Goal: Task Accomplishment & Management: Manage account settings

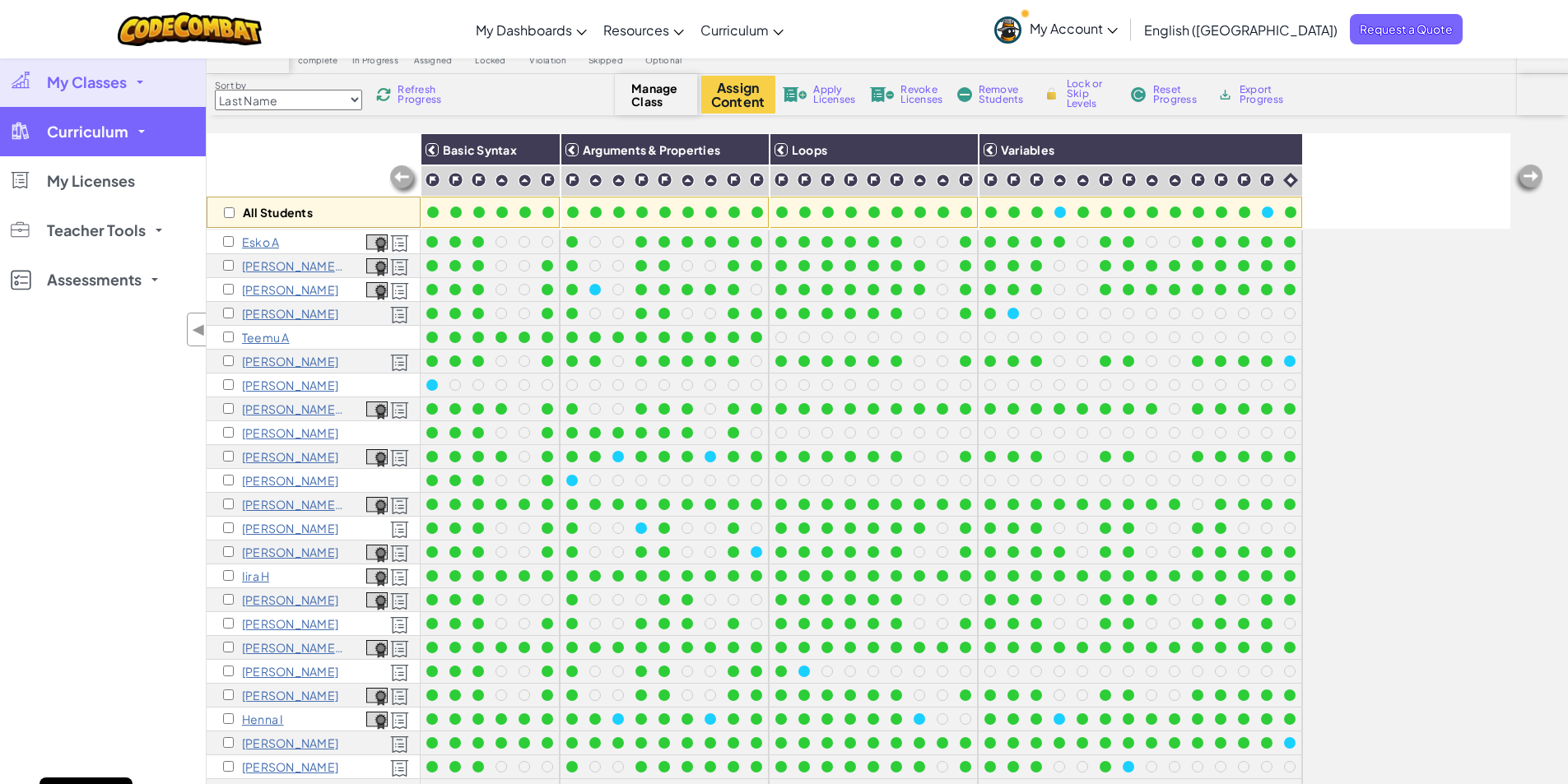
scroll to position [597, 0]
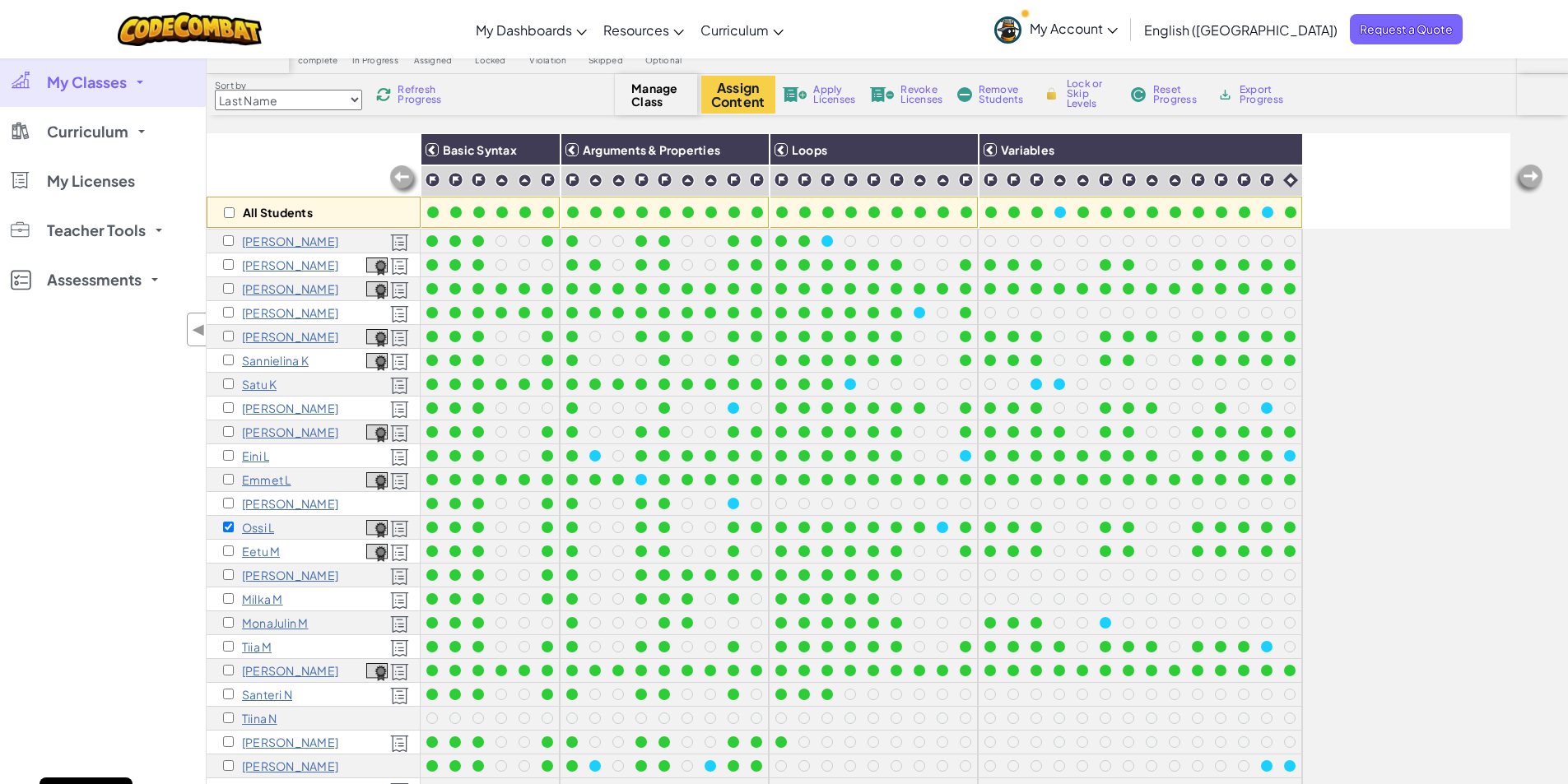
click at [117, 92] on link "My Classes" at bounding box center [102, 82] width 206 height 50
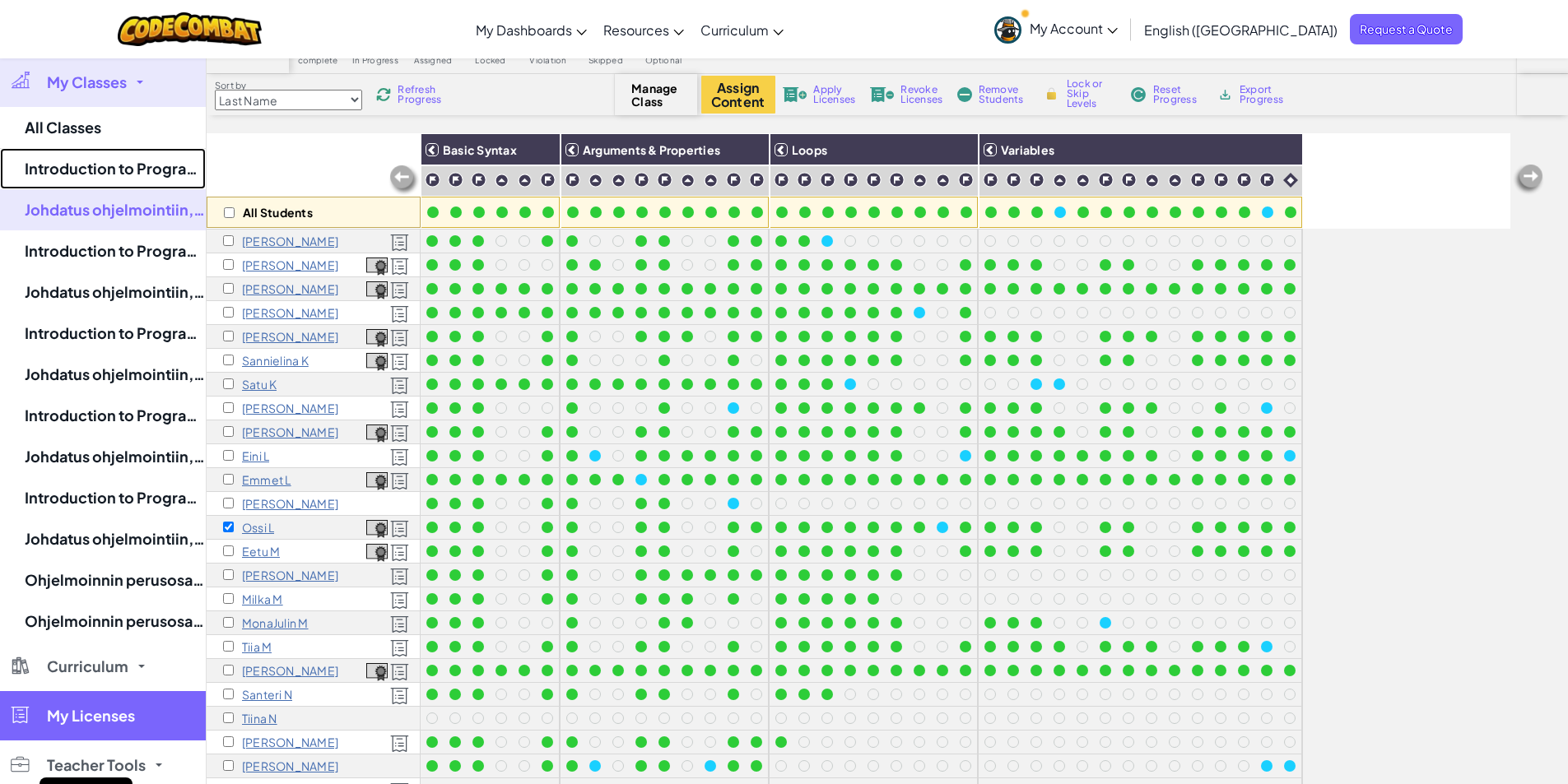
click at [102, 157] on link "Introduction to Programming, autumn 2025" at bounding box center [102, 169] width 206 height 41
select select "5632661322961295f9428638"
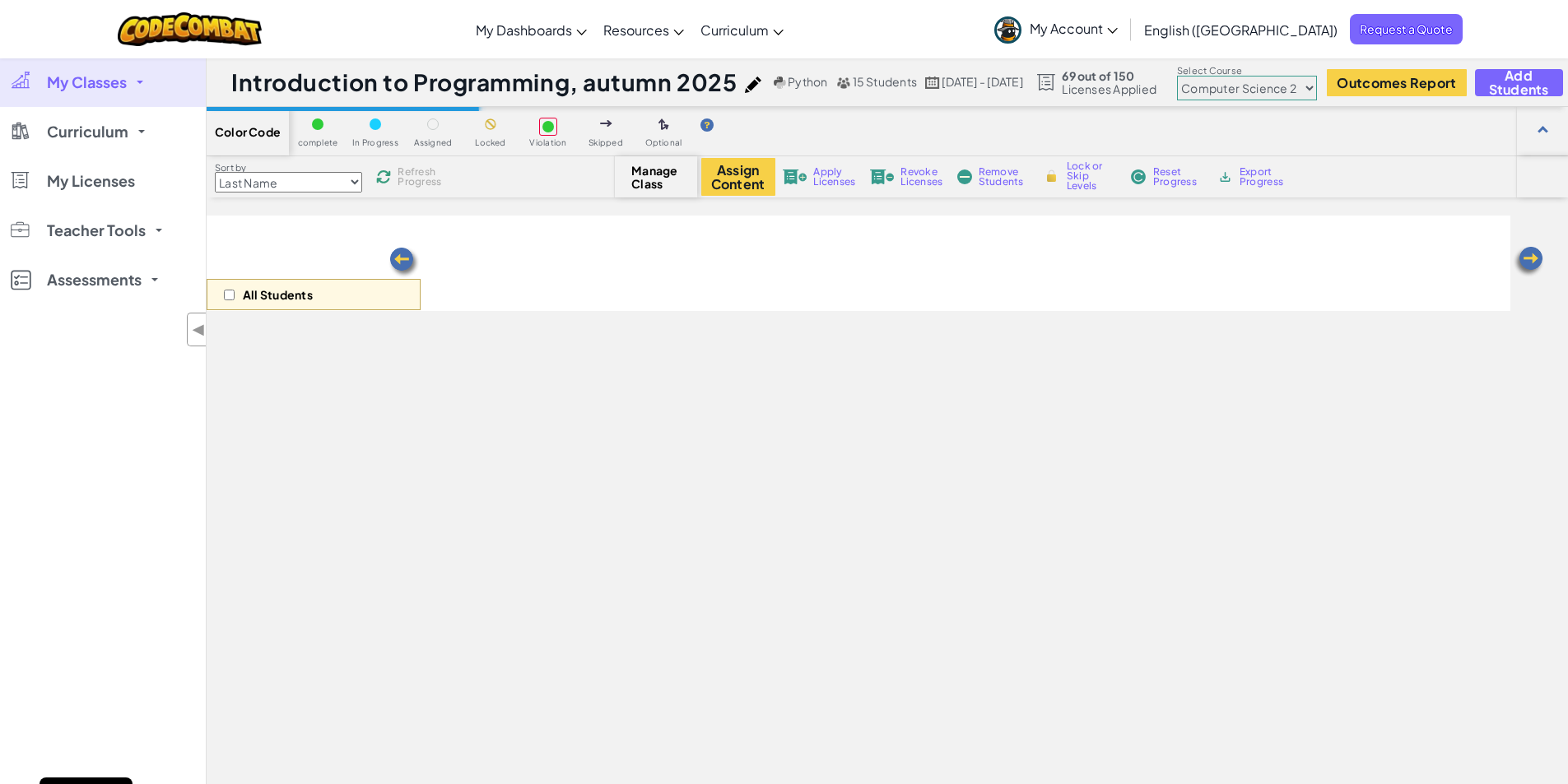
select select "5632661322961295f9428638"
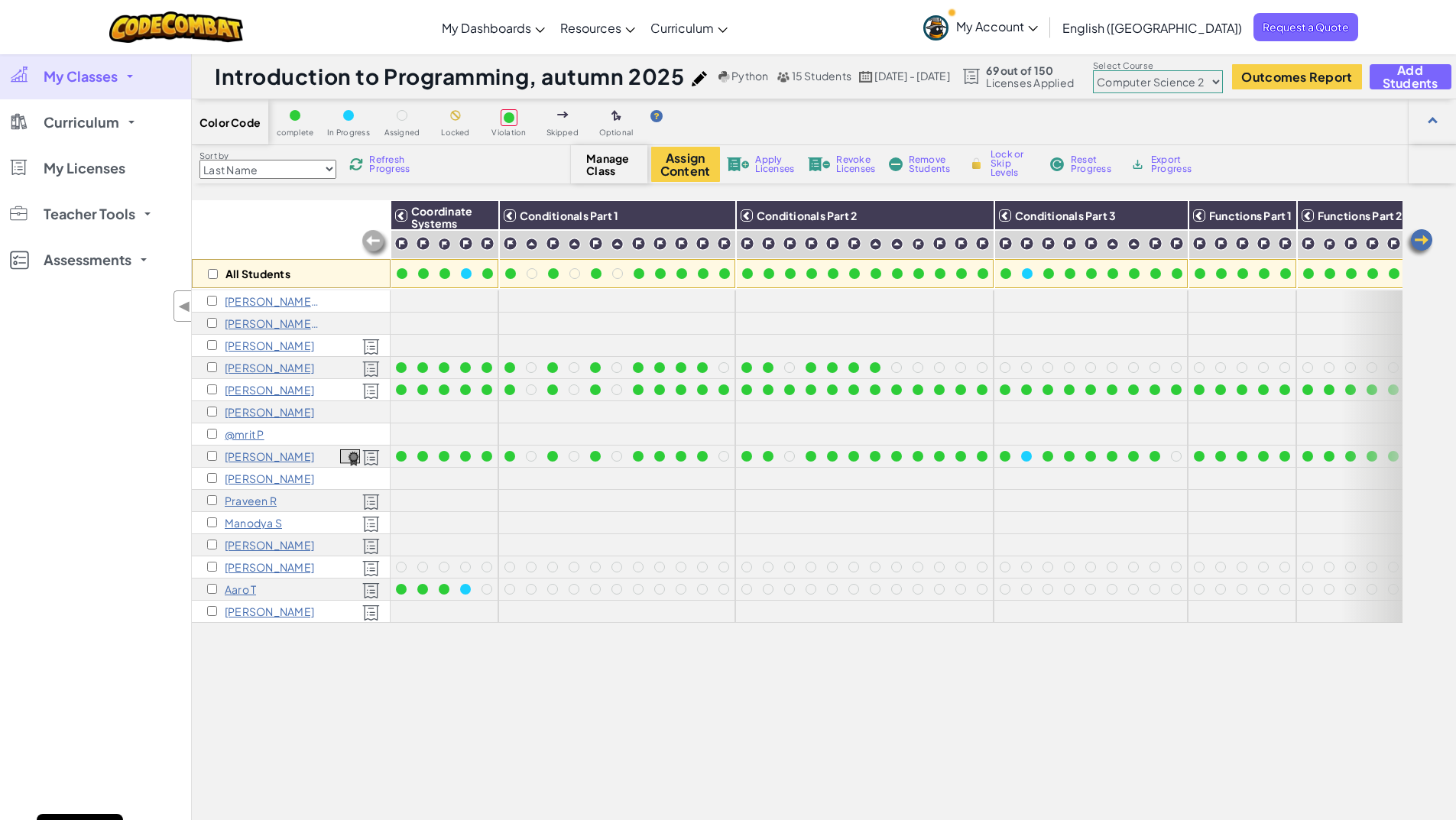
click at [246, 388] on p "[PERSON_NAME]" at bounding box center [269, 390] width 90 height 12
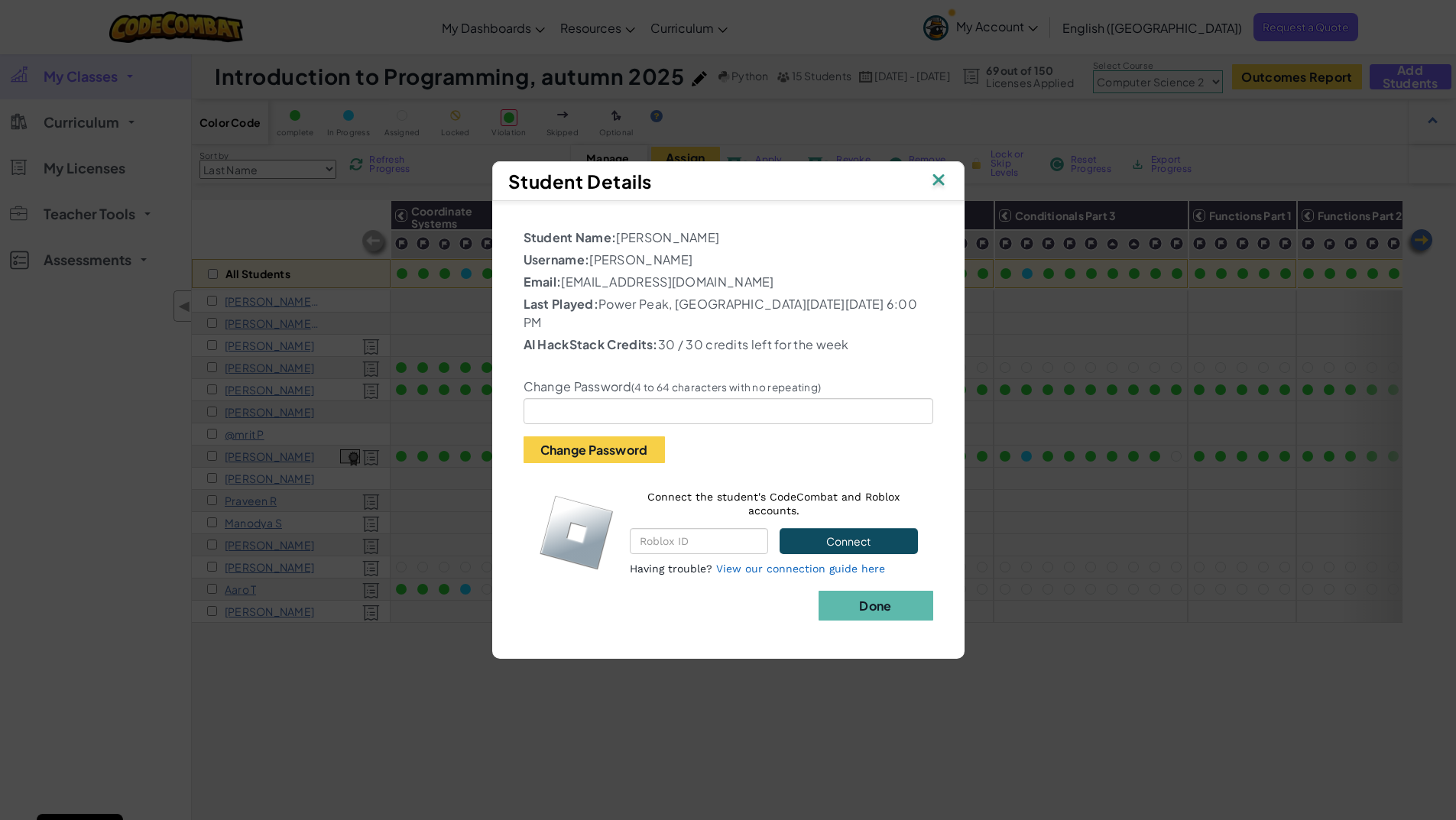
click at [941, 190] on img at bounding box center [938, 181] width 20 height 23
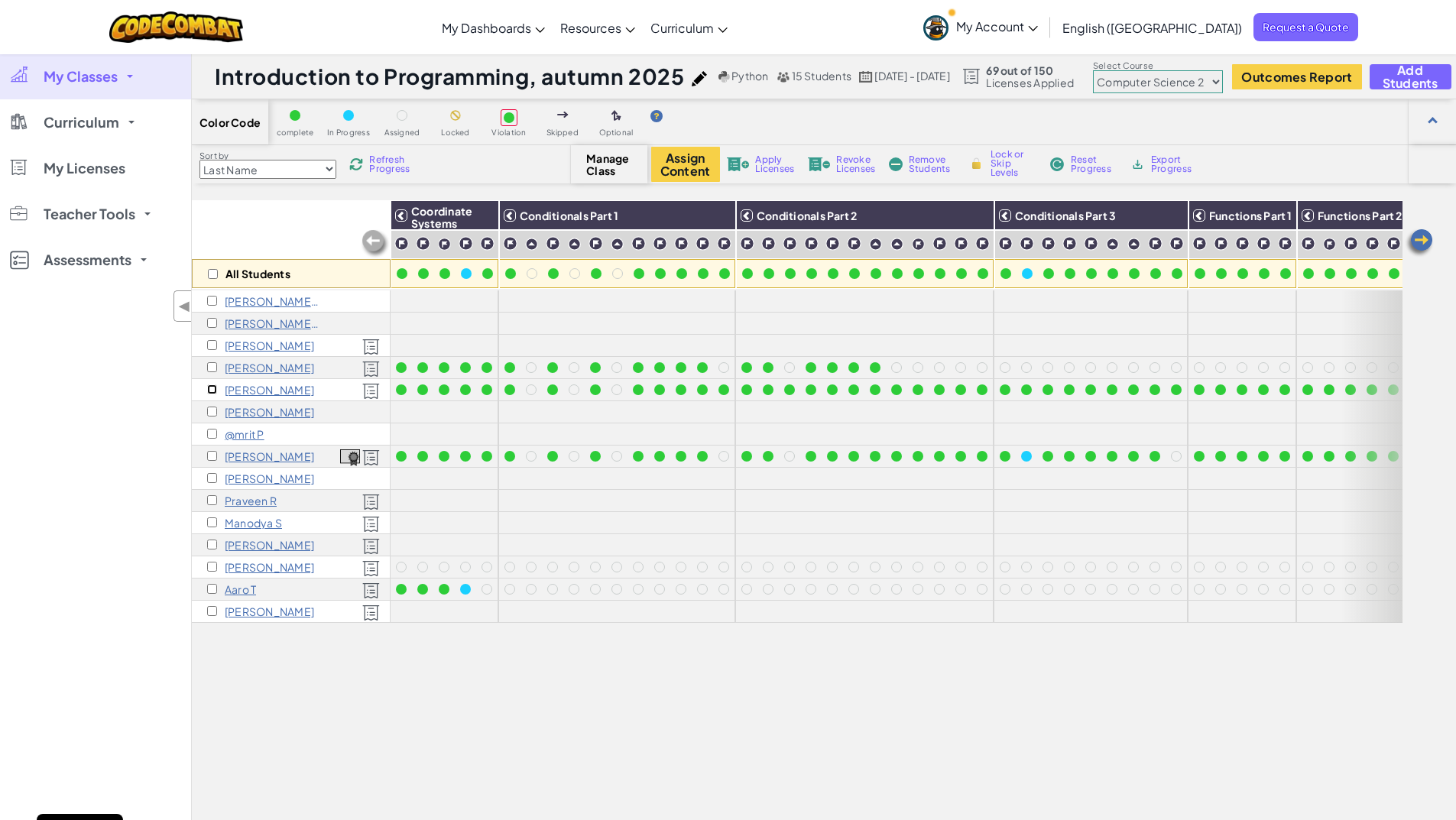
click at [207, 391] on input "checkbox" at bounding box center [212, 389] width 10 height 10
checkbox input "true"
click at [1179, 85] on select "Junior Introduction to Computer Science Game Development 1 Web Development 1 Co…" at bounding box center [1157, 82] width 130 height 23
click at [1093, 71] on select "Junior Introduction to Computer Science Game Development 1 Web Development 1 Co…" at bounding box center [1157, 82] width 130 height 23
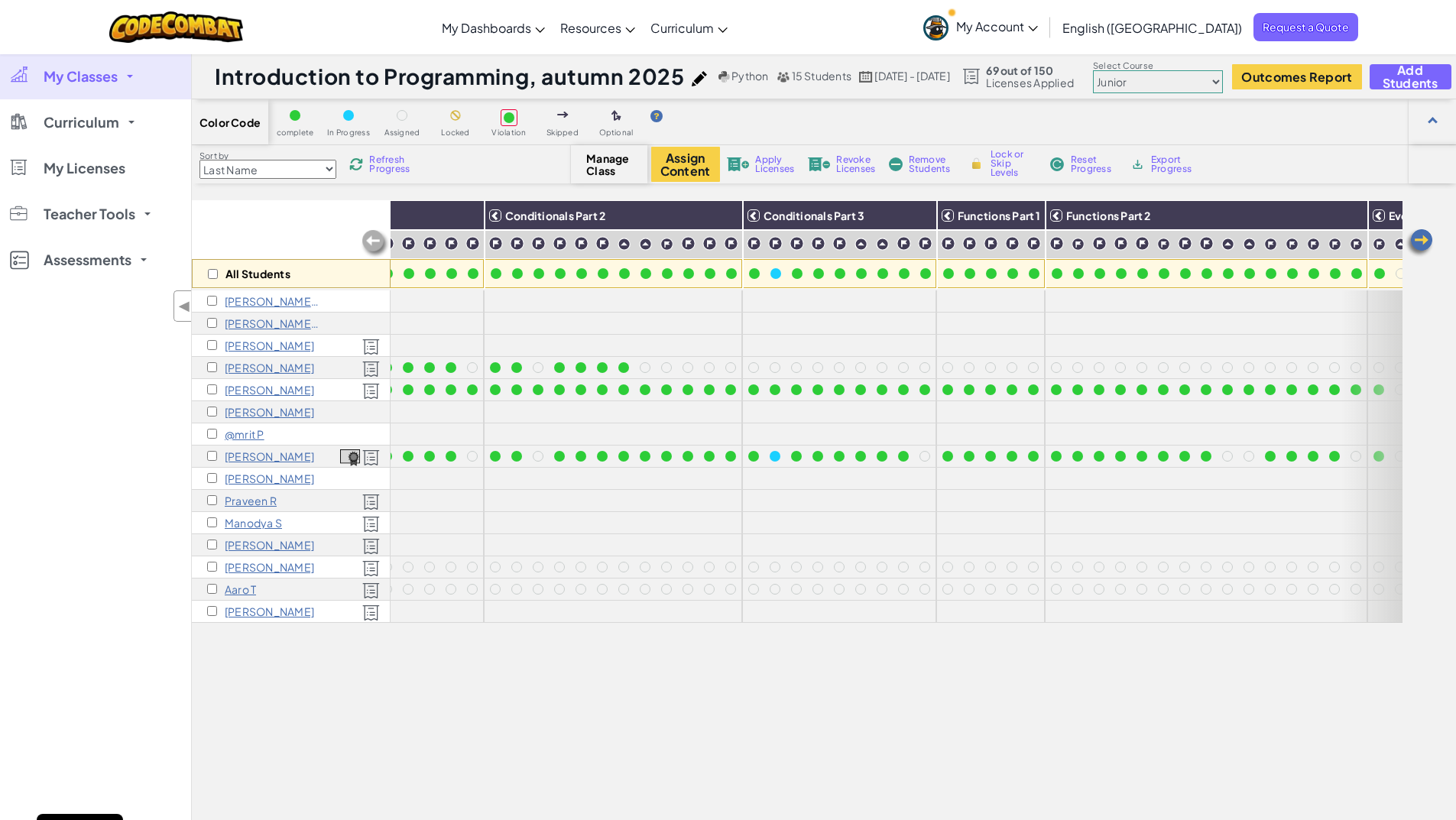
scroll to position [0, 572]
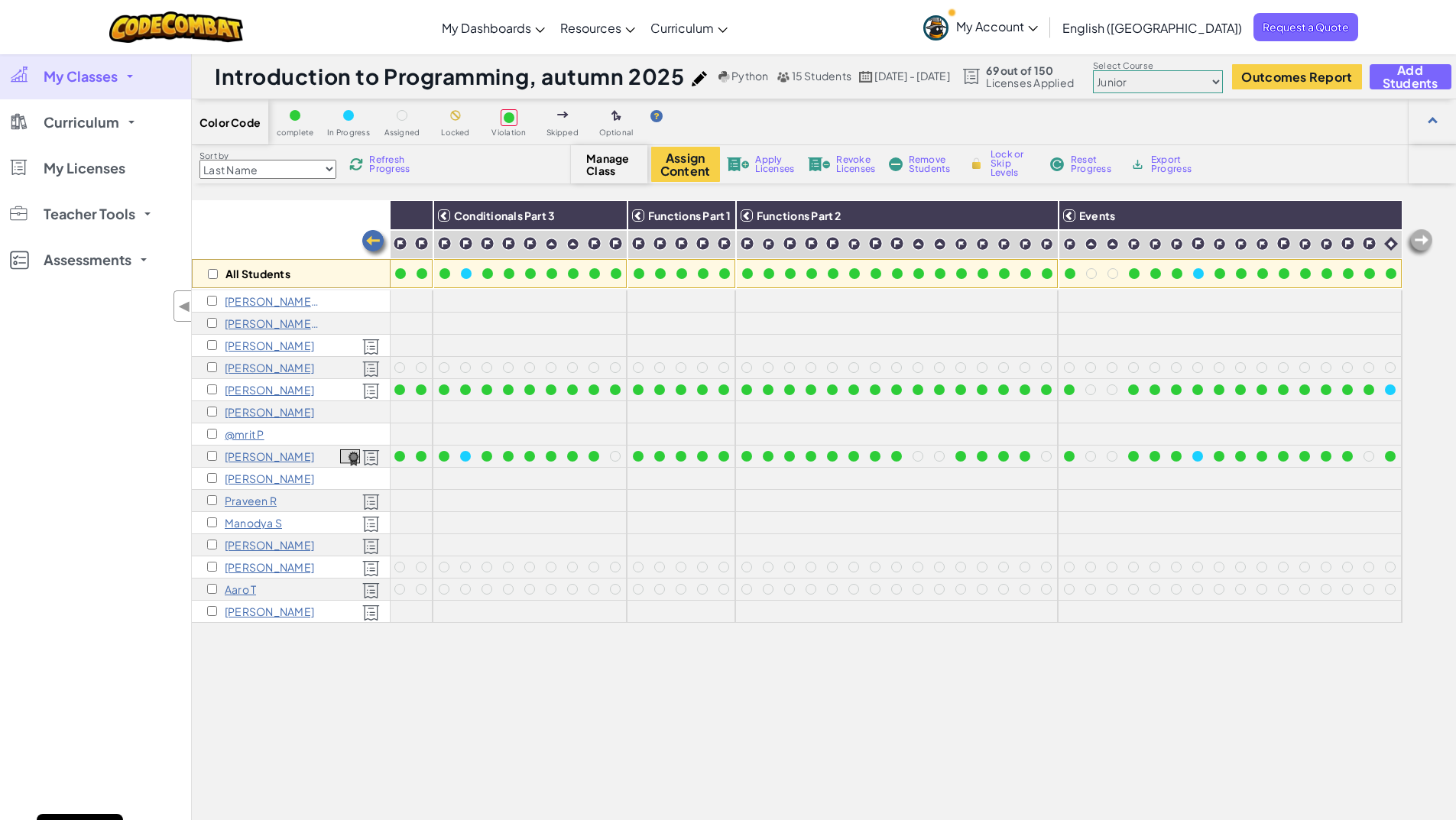
drag, startPoint x: 1140, startPoint y: 416, endPoint x: 1423, endPoint y: 420, distance: 283.0
click at [1423, 420] on div "All Students Coordinate Systems Conditionals Part 1 Conditionals Part 2 Conditi…" at bounding box center [823, 580] width 1264 height 761
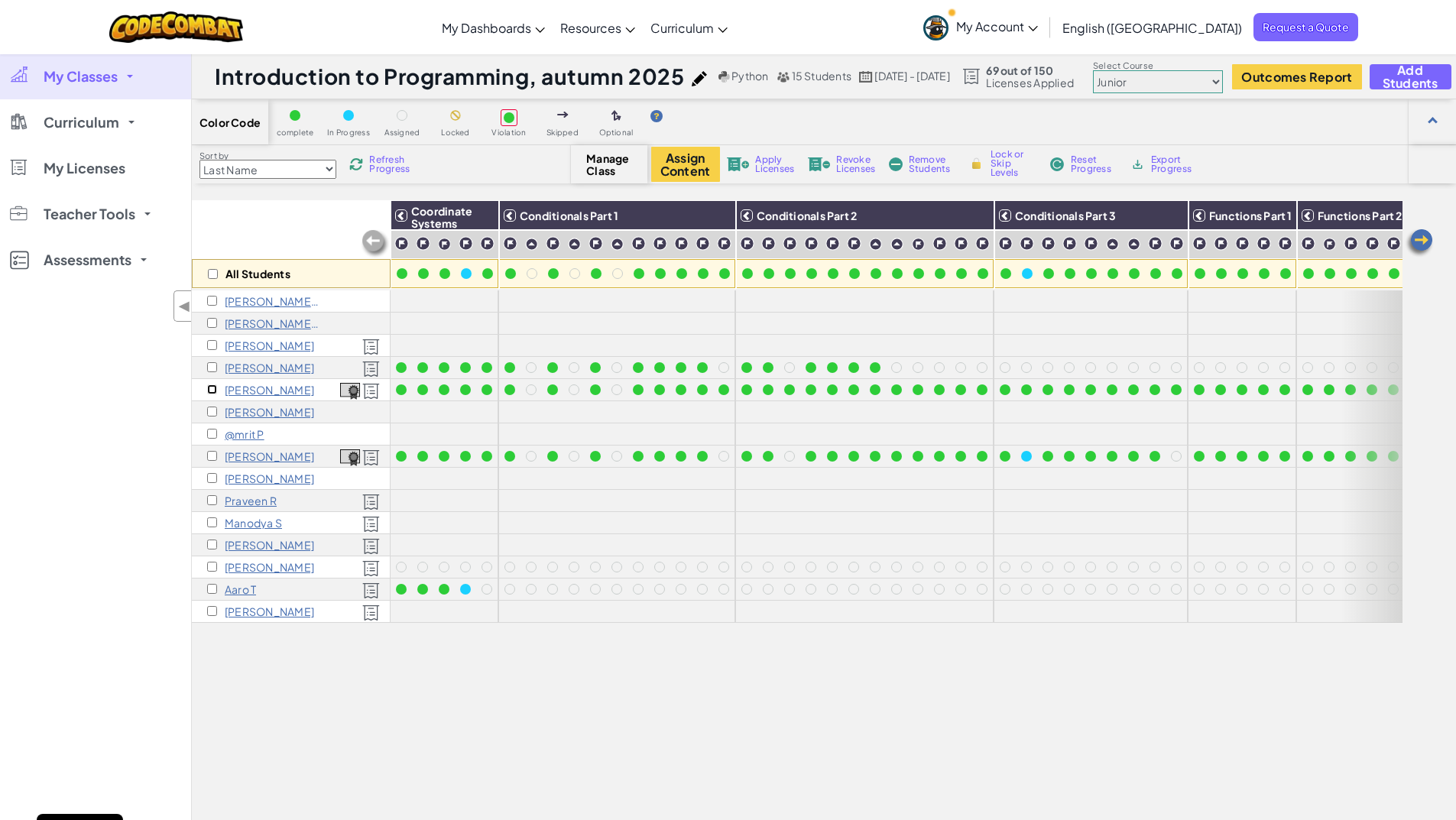
click at [211, 394] on input "checkbox" at bounding box center [212, 389] width 10 height 10
checkbox input "true"
click at [694, 153] on button "Assign Content" at bounding box center [685, 164] width 69 height 35
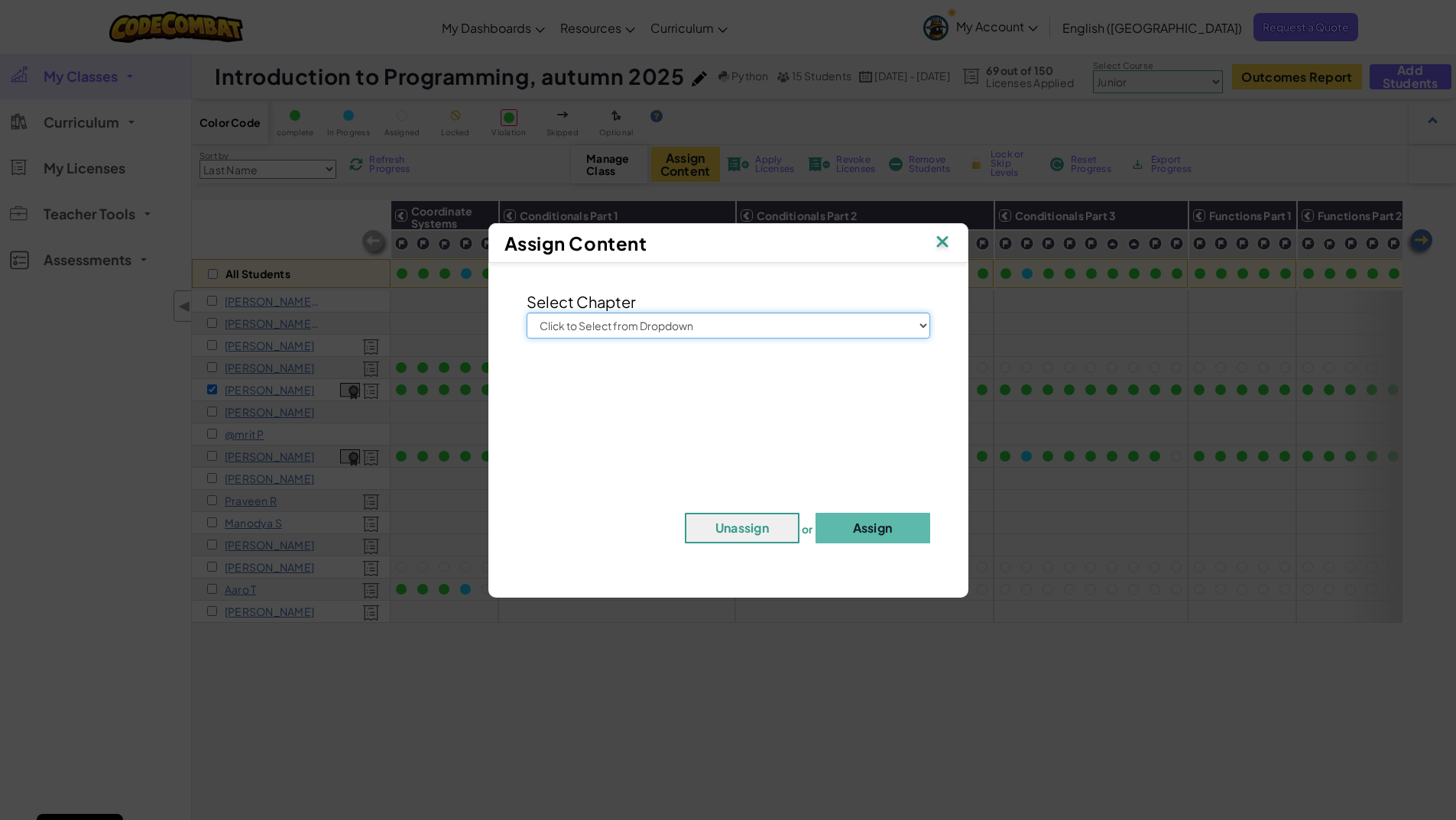
click at [666, 318] on select "Click to Select from Dropdown Junior Introduction to Computer Science Game Deve…" at bounding box center [728, 326] width 403 height 26
select select "Game Development 1"
click at [526, 313] on select "Click to Select from Dropdown Junior Introduction to Computer Science Game Deve…" at bounding box center [728, 326] width 403 height 26
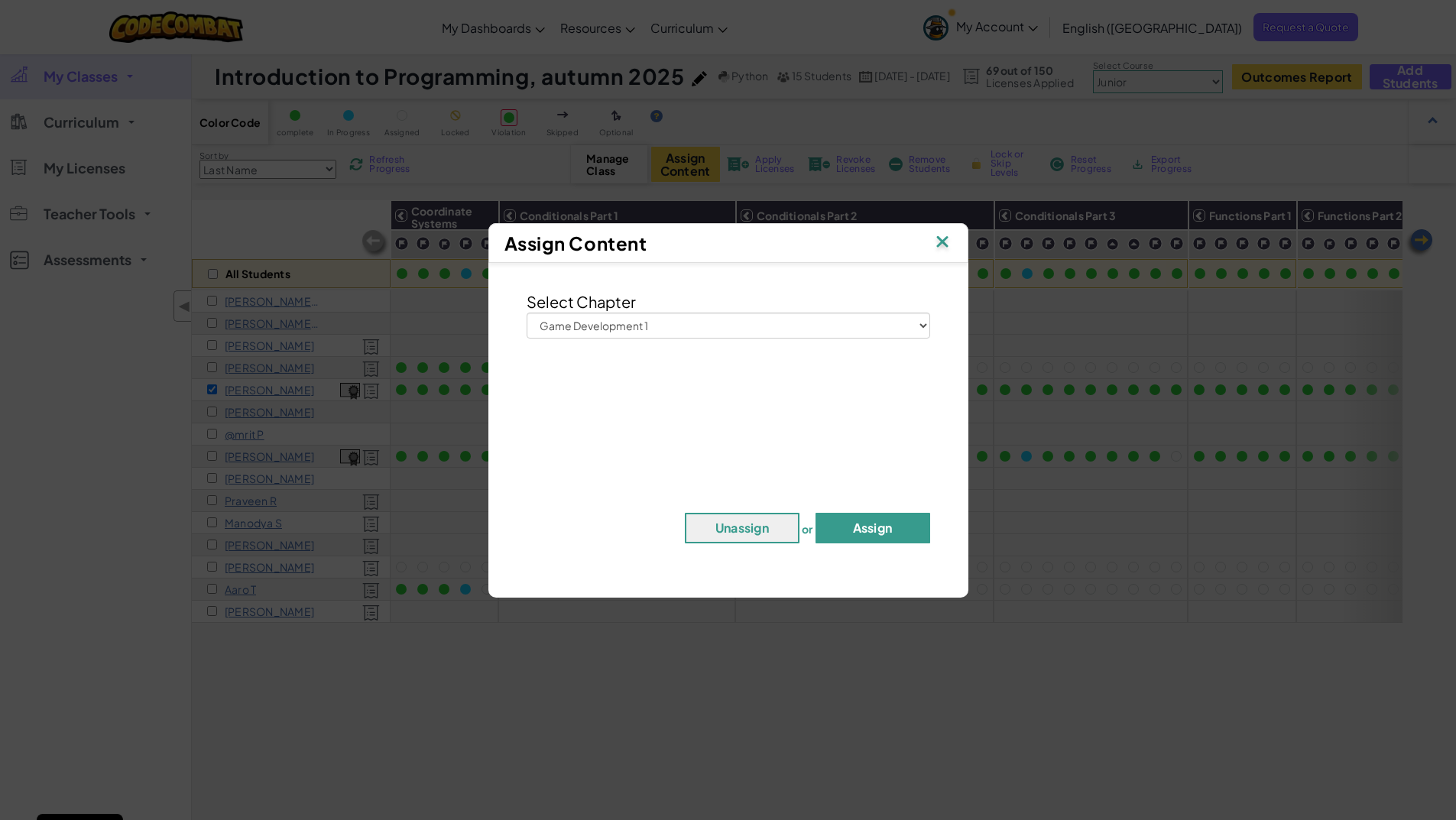
click at [863, 520] on button "Assign" at bounding box center [873, 528] width 115 height 30
